Goal: Task Accomplishment & Management: Complete application form

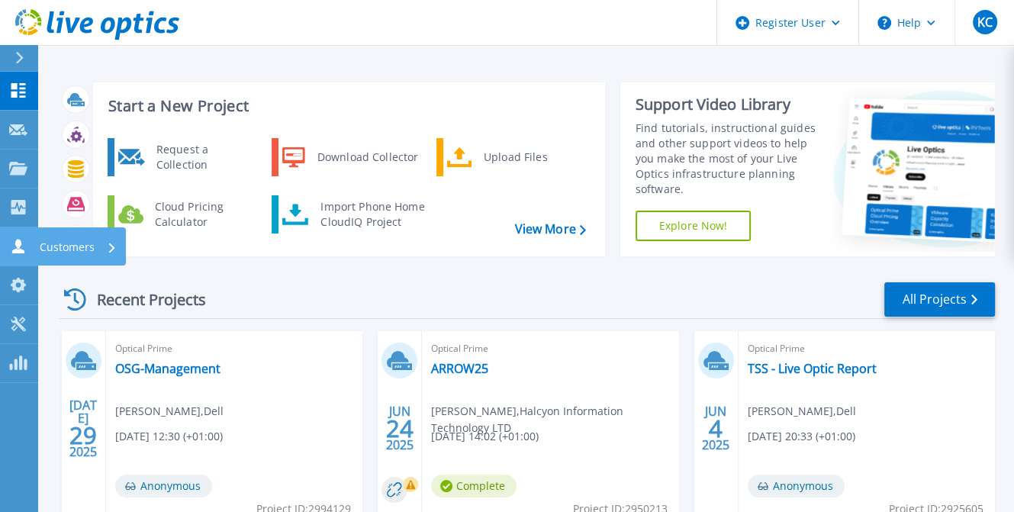
click at [93, 250] on p "Customers" at bounding box center [67, 247] width 55 height 40
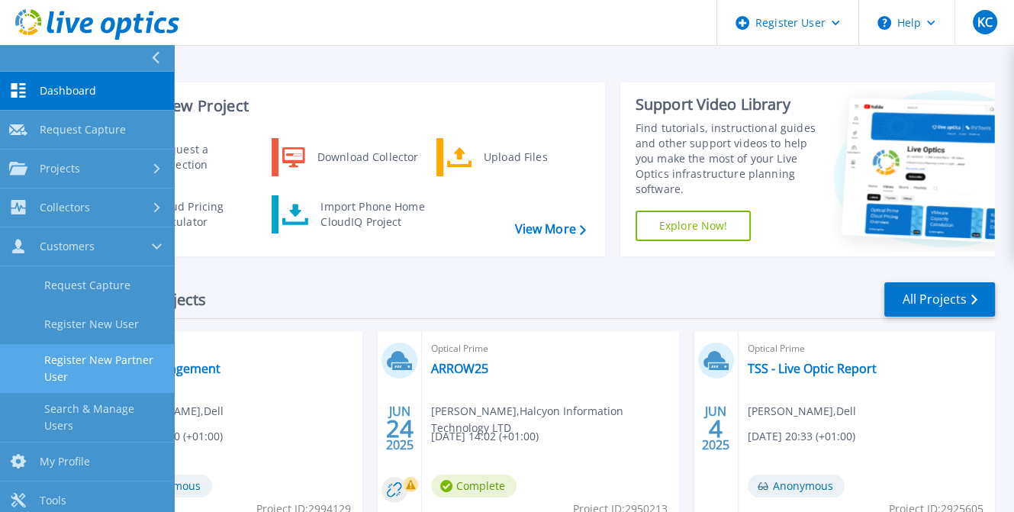
click at [123, 363] on link "Register New Partner User" at bounding box center [87, 368] width 174 height 49
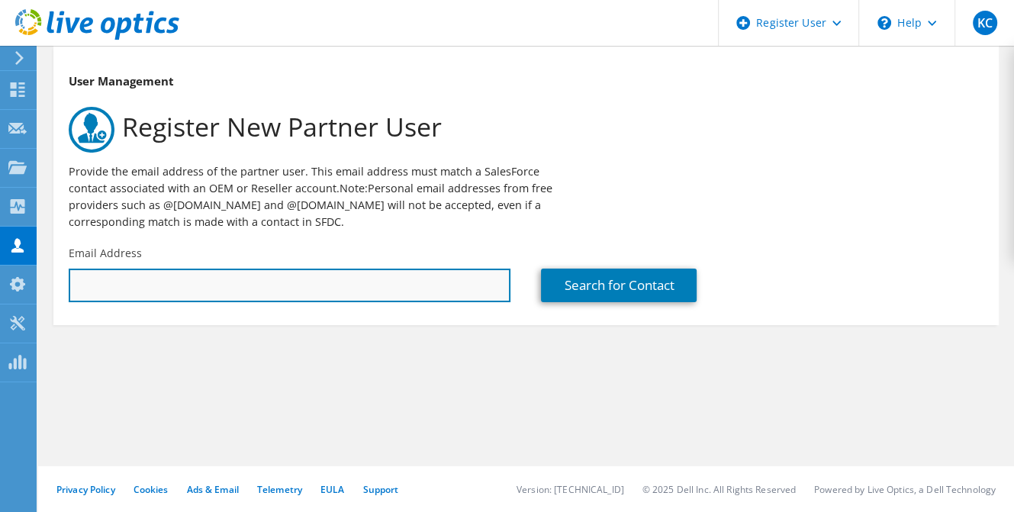
click at [108, 283] on input "text" at bounding box center [290, 286] width 442 height 34
paste input "[EMAIL_ADDRESS][DOMAIN_NAME]"
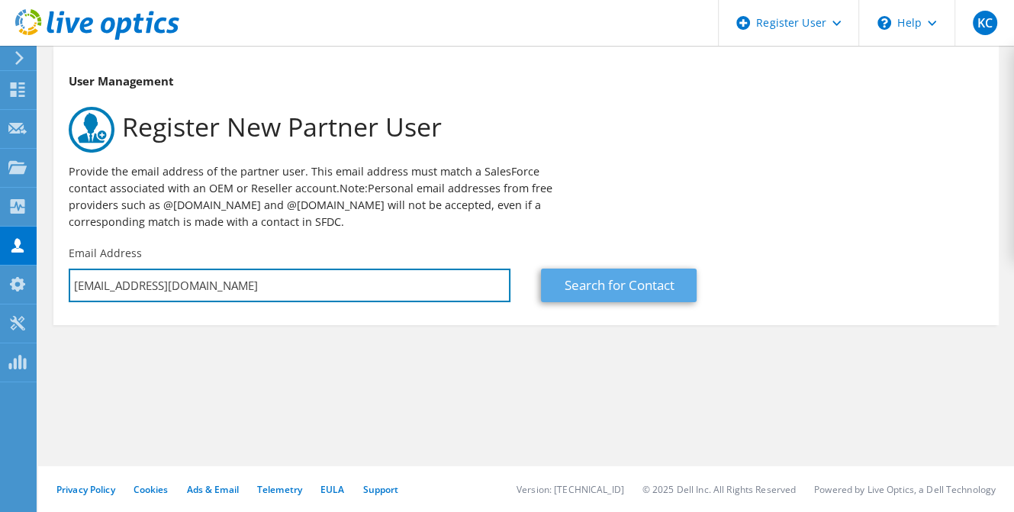
type input "[EMAIL_ADDRESS][DOMAIN_NAME]"
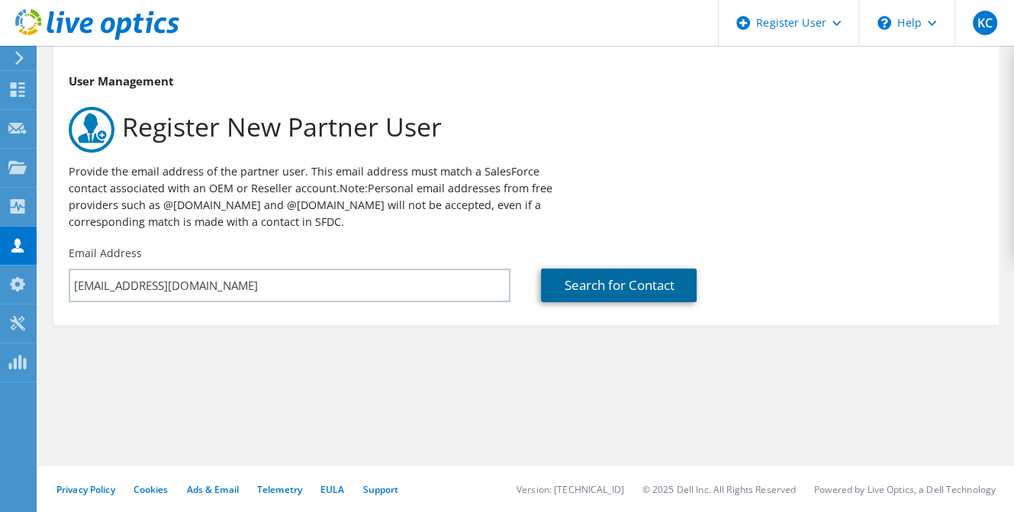
click at [656, 296] on link "Search for Contact" at bounding box center [619, 286] width 156 height 34
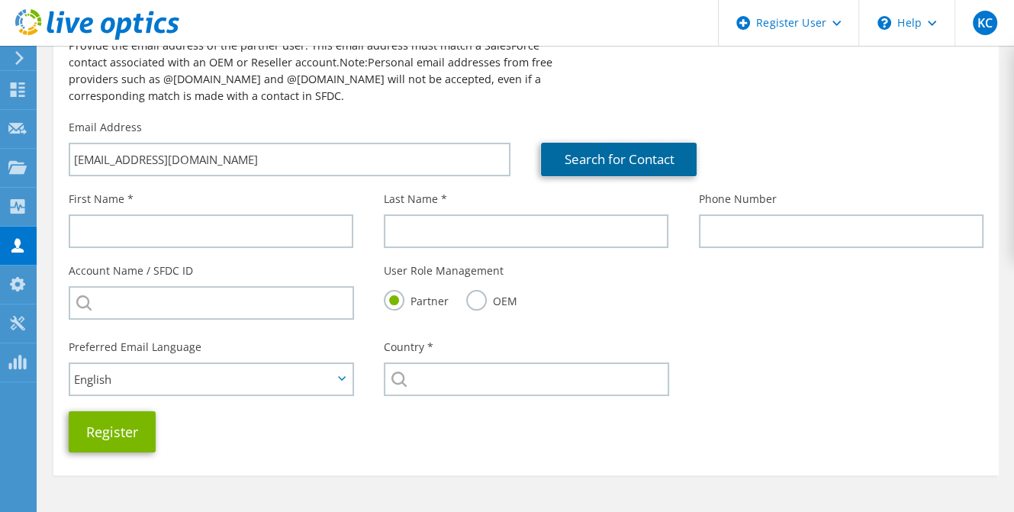
scroll to position [153, 0]
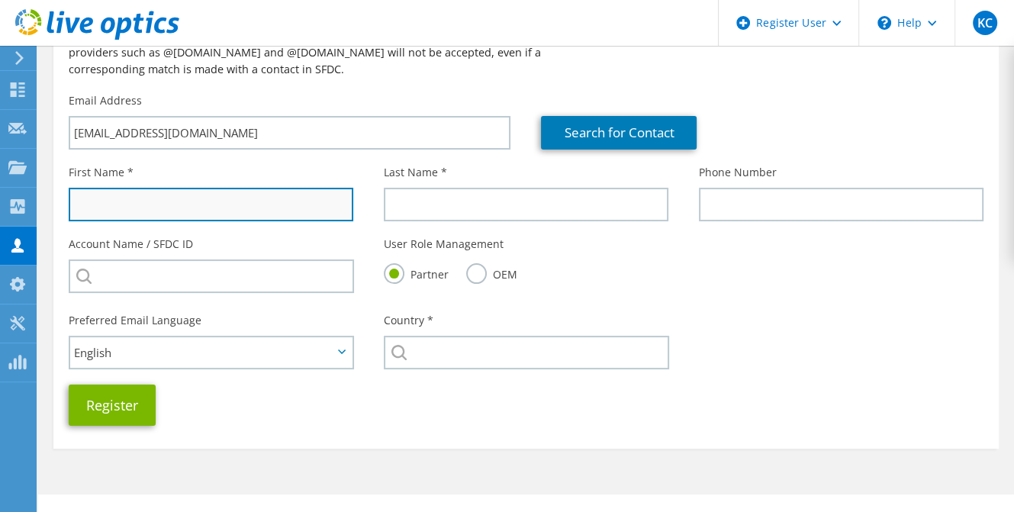
drag, startPoint x: 113, startPoint y: 201, endPoint x: 122, endPoint y: 201, distance: 9.2
click at [113, 201] on input "text" at bounding box center [211, 205] width 285 height 34
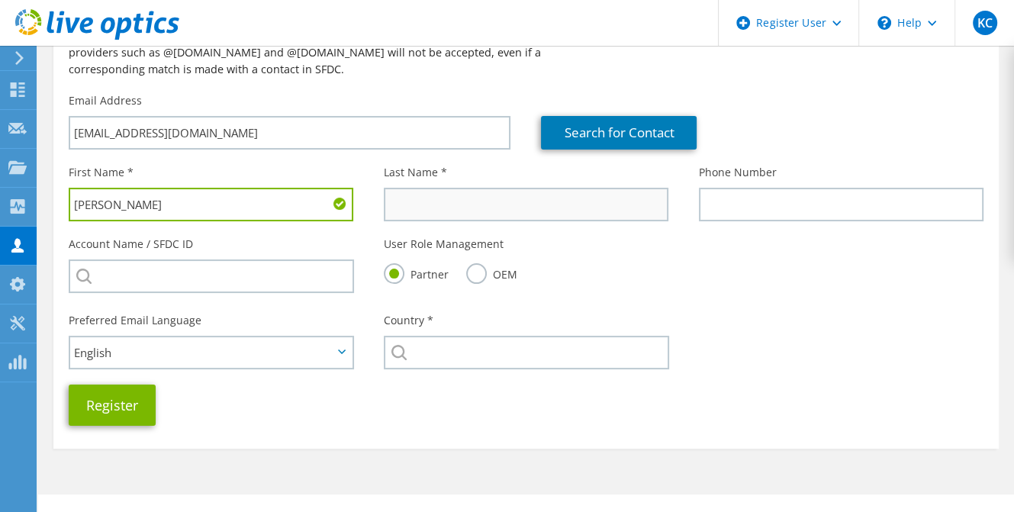
type input "[PERSON_NAME]"
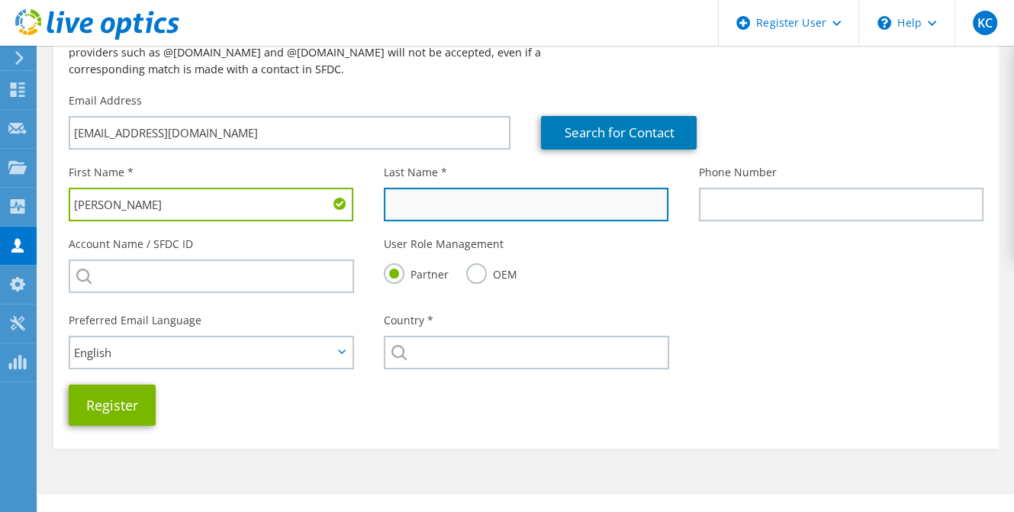
paste input "[PERSON_NAME]"
type input "[PERSON_NAME]"
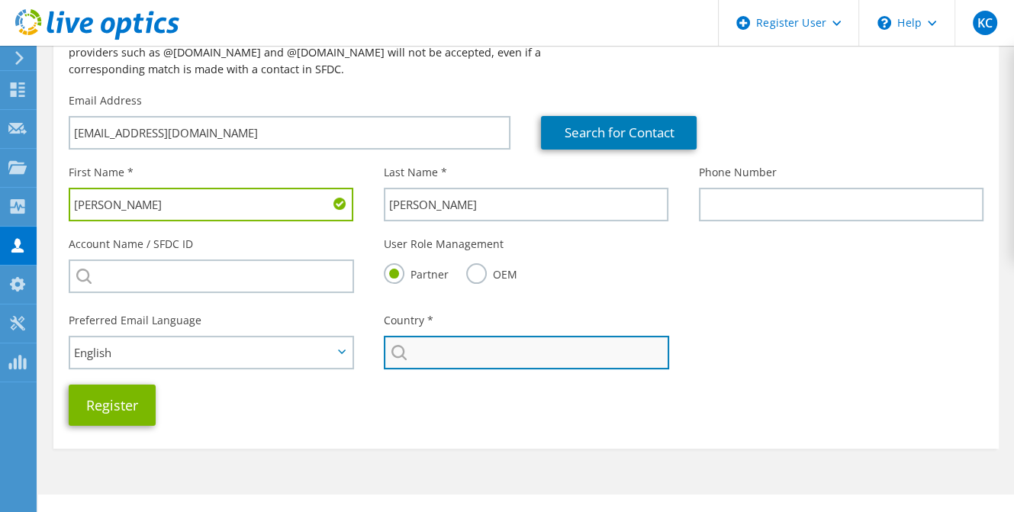
click at [442, 350] on input "text" at bounding box center [526, 353] width 285 height 34
type input "[GEOGRAPHIC_DATA]"
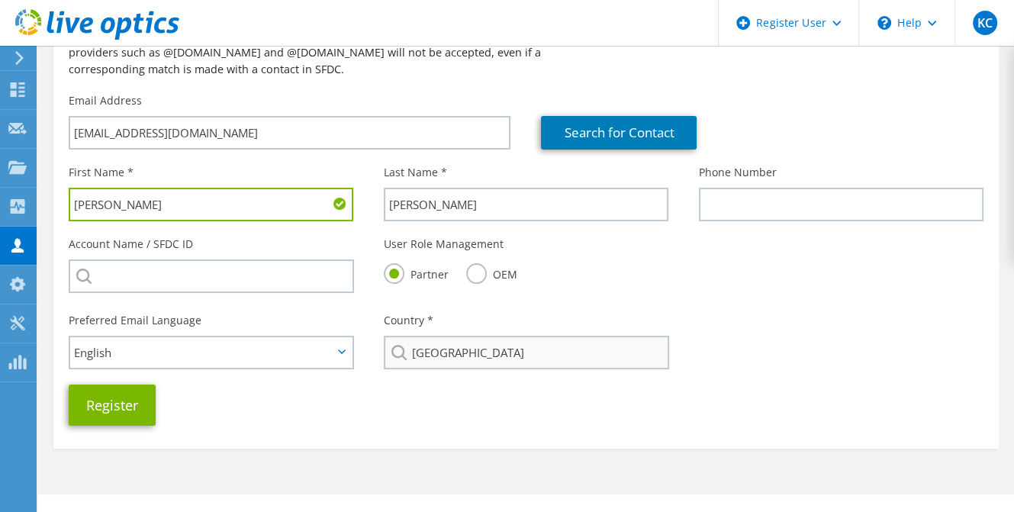
type input "0861417368"
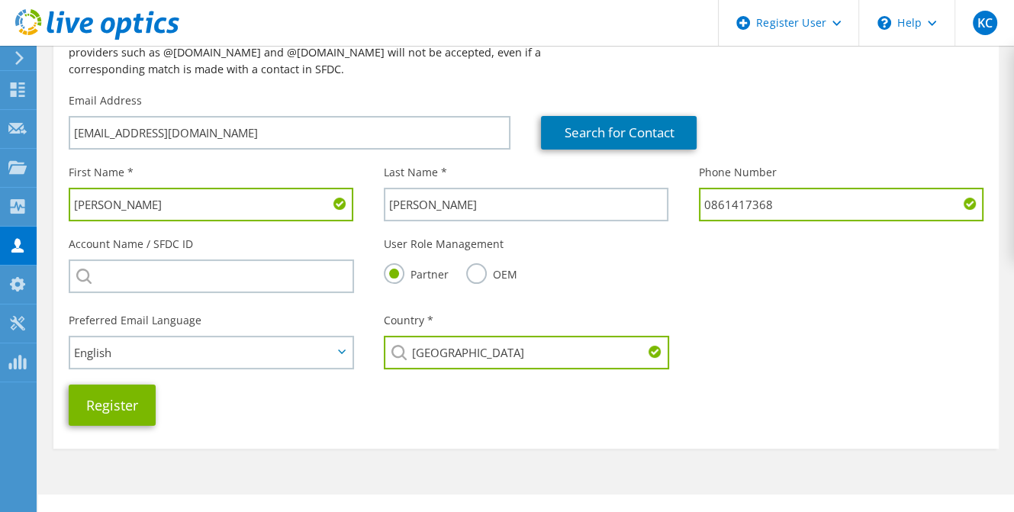
click at [617, 296] on div "User Role Management Partner OEM" at bounding box center [526, 267] width 315 height 76
drag, startPoint x: 795, startPoint y: 202, endPoint x: 704, endPoint y: 200, distance: 90.8
click at [704, 200] on input "0861417368" at bounding box center [841, 205] width 285 height 34
paste input "[PHONE_NUMBER]"
type input "[PHONE_NUMBER]"
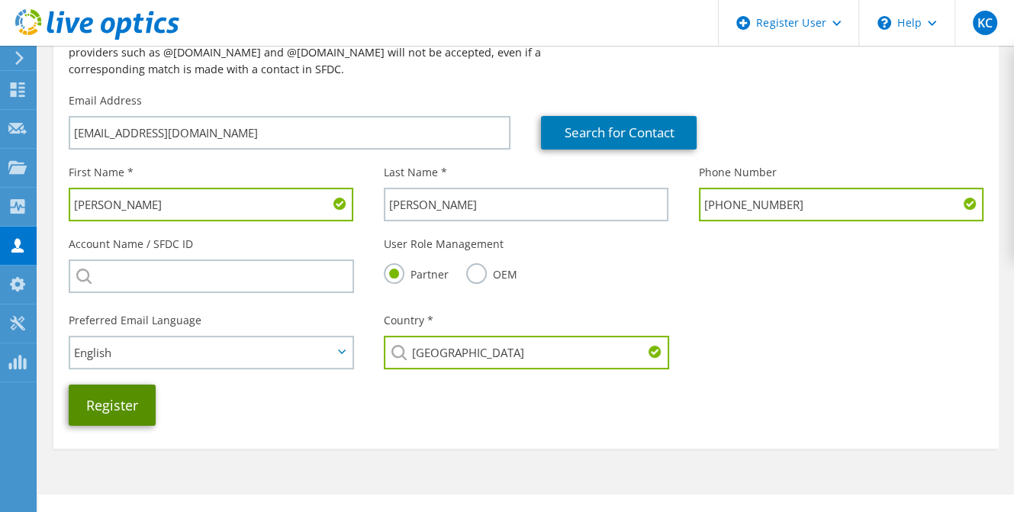
drag, startPoint x: 114, startPoint y: 396, endPoint x: 848, endPoint y: -70, distance: 869.8
click at [848, 0] on html "KC Dell User [PERSON_NAME] Casey [EMAIL_ADDRESS][PERSON_NAME][DOMAIN_NAME] Dell…" at bounding box center [507, 103] width 1014 height 512
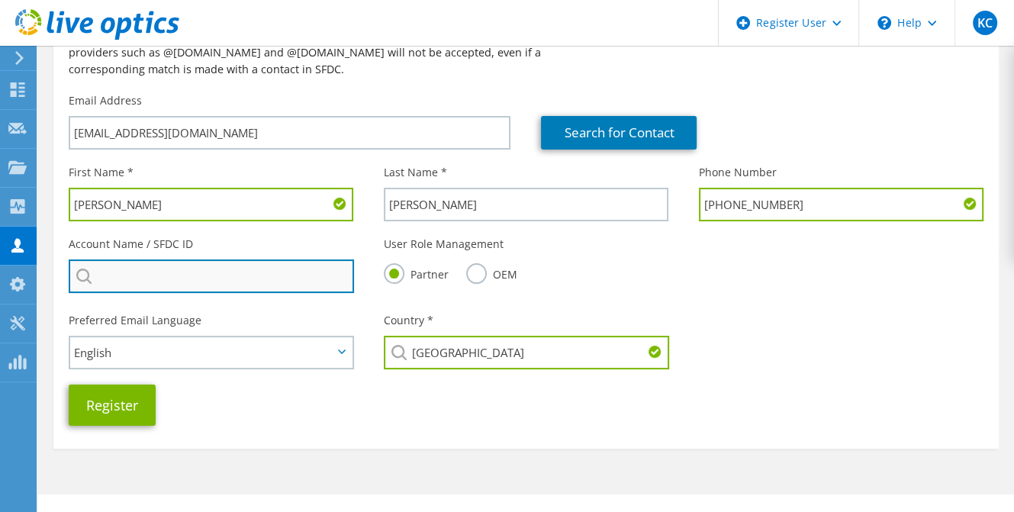
click at [139, 282] on input "search" at bounding box center [211, 277] width 285 height 34
paste input "2131810722"
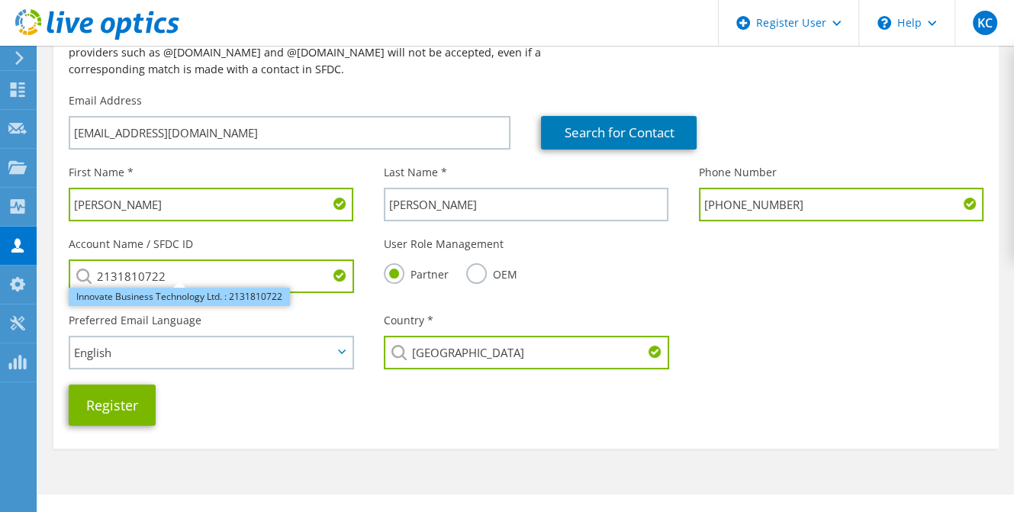
click at [192, 298] on li "Innovate Business Technology Ltd. : 2131810722" at bounding box center [179, 297] width 221 height 18
type input "Innovate Business Technology Ltd. : 2131810722"
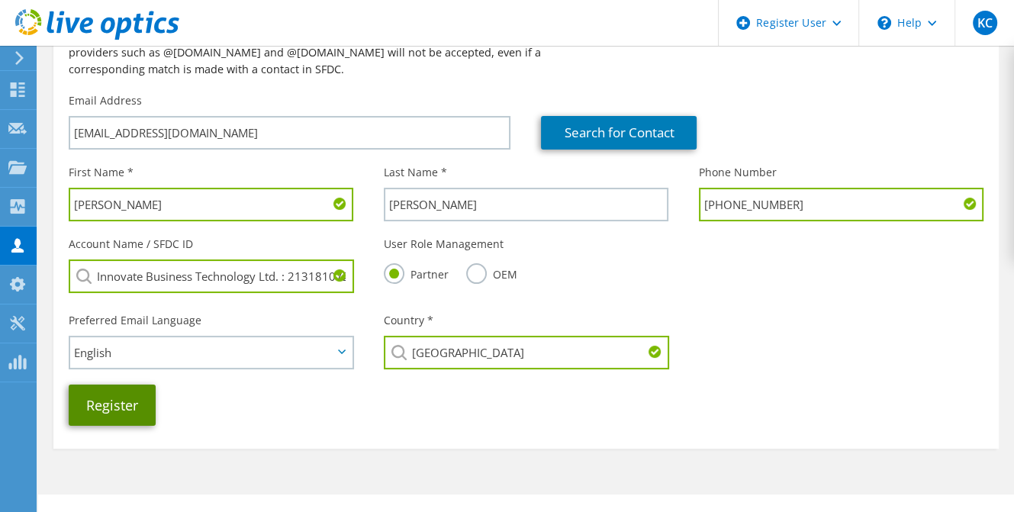
click at [101, 408] on button "Register" at bounding box center [112, 405] width 87 height 41
